Goal: Transaction & Acquisition: Purchase product/service

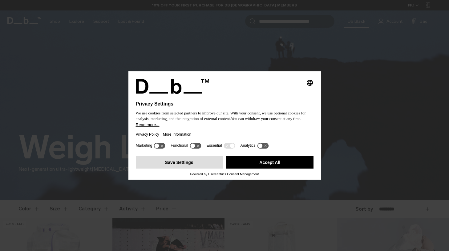
click at [196, 164] on button "Save Settings" at bounding box center [179, 162] width 87 height 12
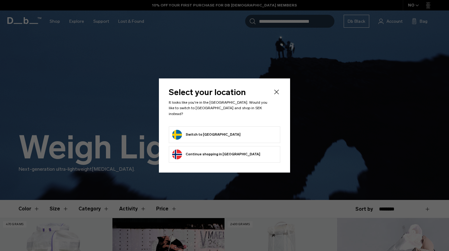
click at [225, 136] on form "Switch to [GEOGRAPHIC_DATA]" at bounding box center [224, 135] width 105 height 10
click at [174, 131] on button "Switch to [GEOGRAPHIC_DATA]" at bounding box center [206, 135] width 68 height 10
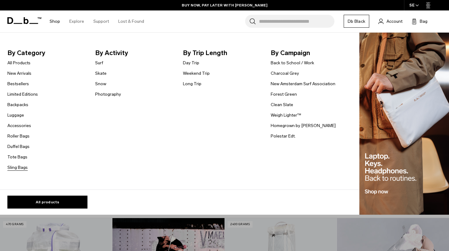
click at [17, 167] on link "Sling Bags" at bounding box center [17, 167] width 20 height 6
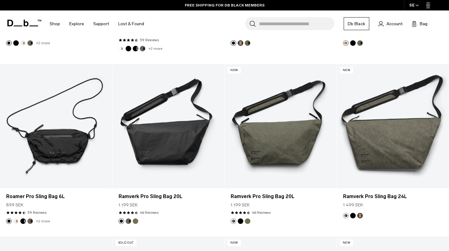
scroll to position [267, 0]
